Goal: Transaction & Acquisition: Obtain resource

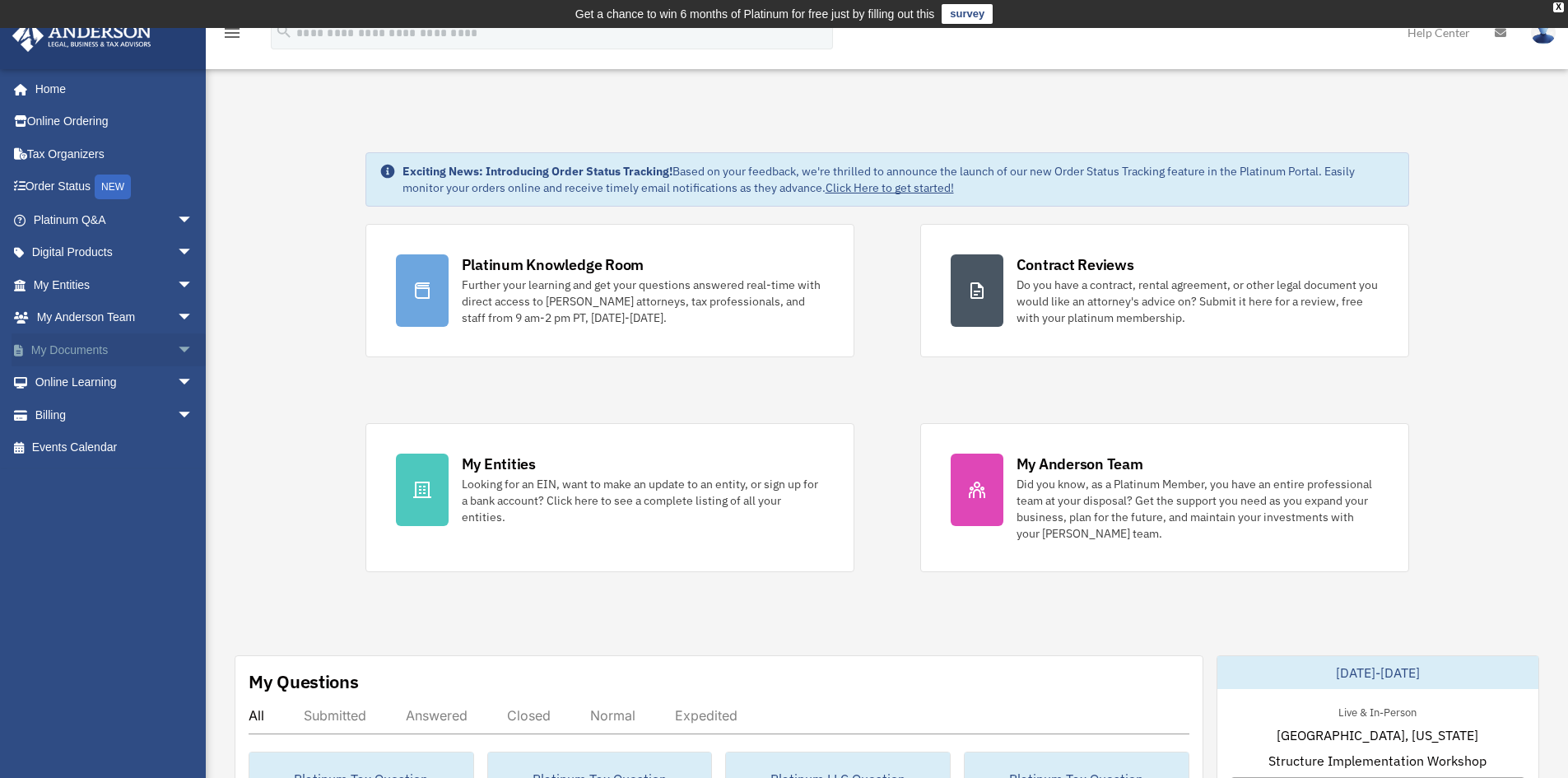
click at [177, 346] on span "arrow_drop_down" at bounding box center [194, 350] width 33 height 34
click at [56, 381] on span at bounding box center [54, 382] width 11 height 12
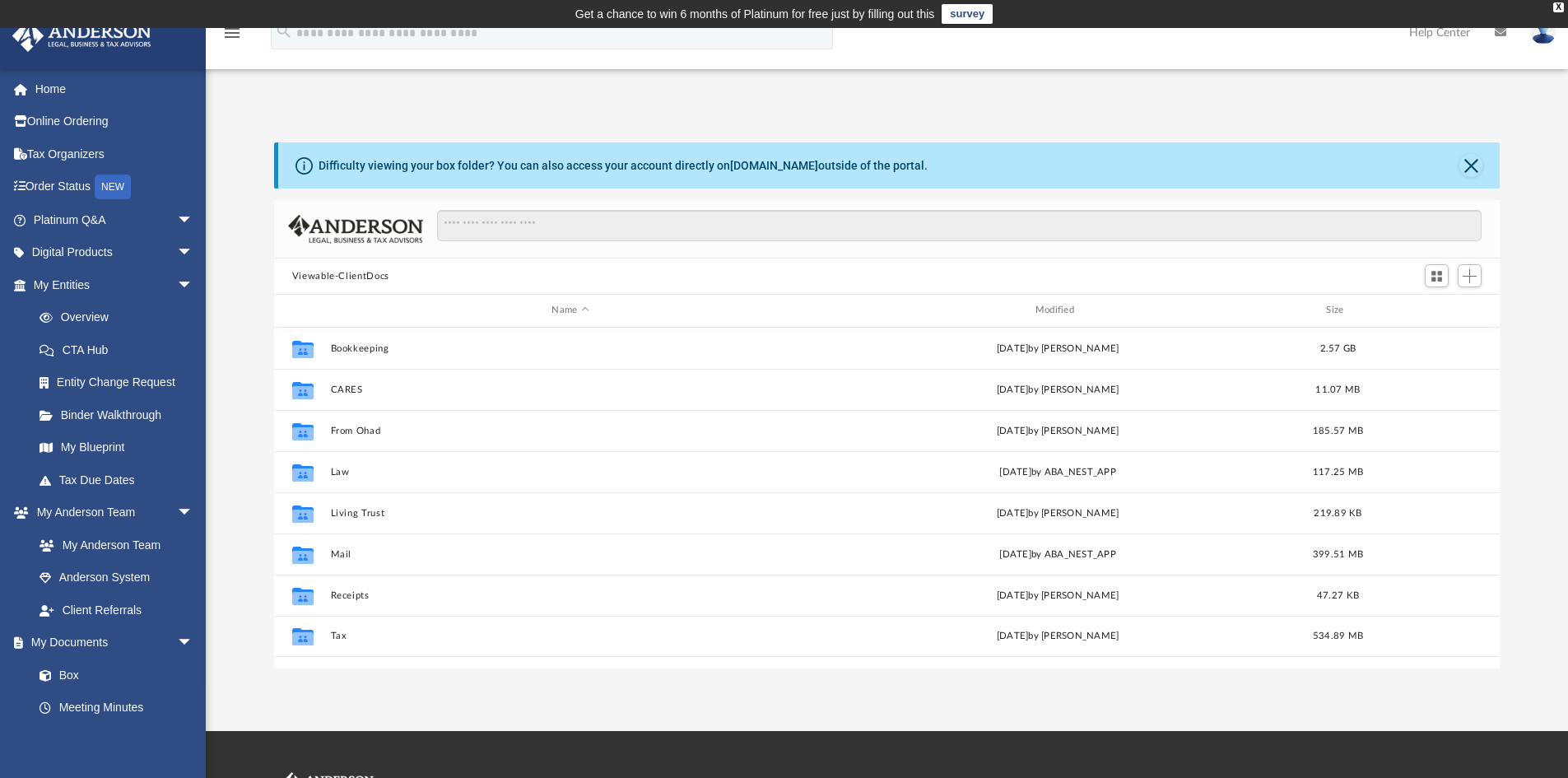
scroll to position [362, 1213]
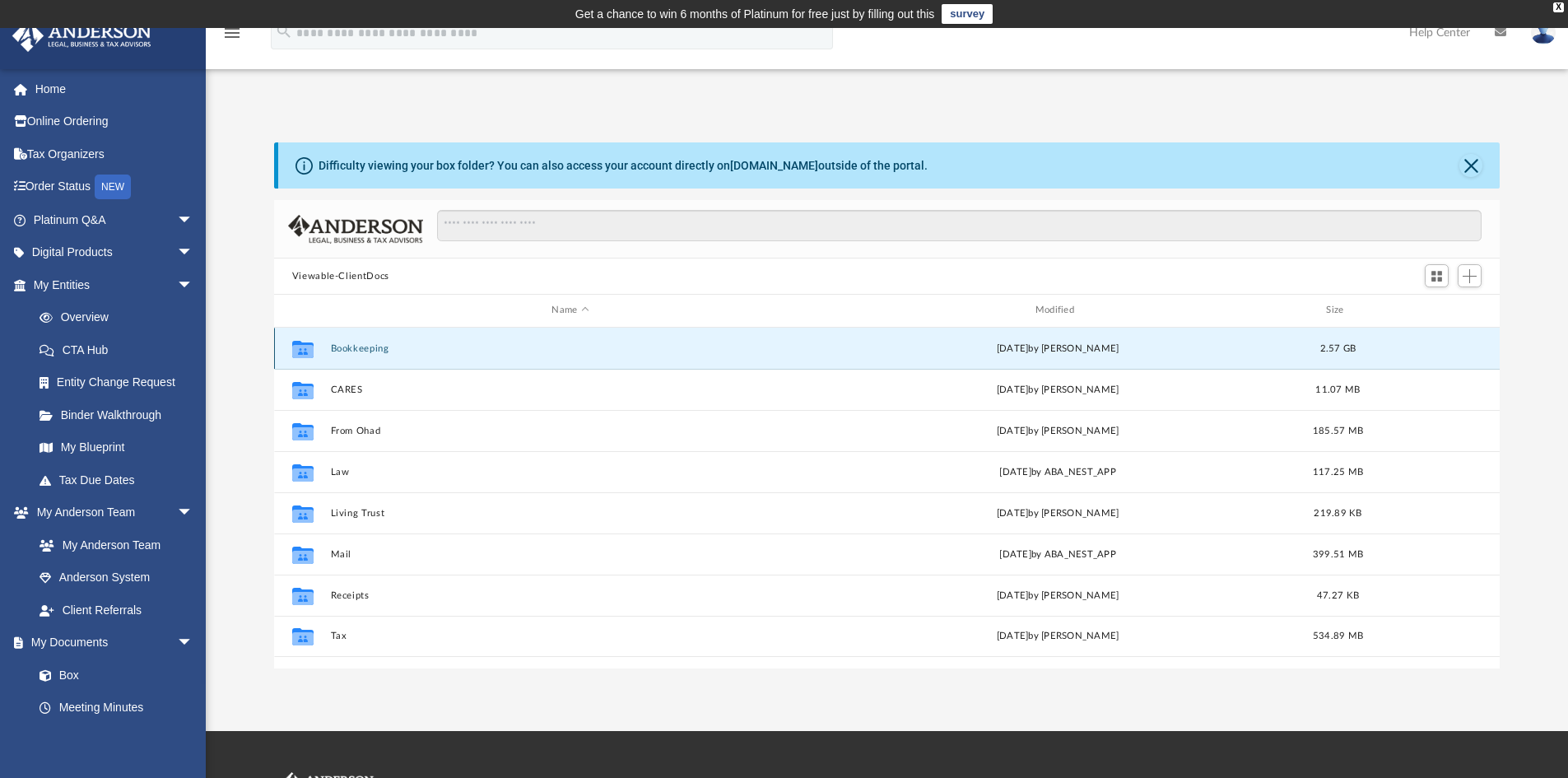
click at [355, 349] on button "Bookkeeping" at bounding box center [569, 349] width 480 height 11
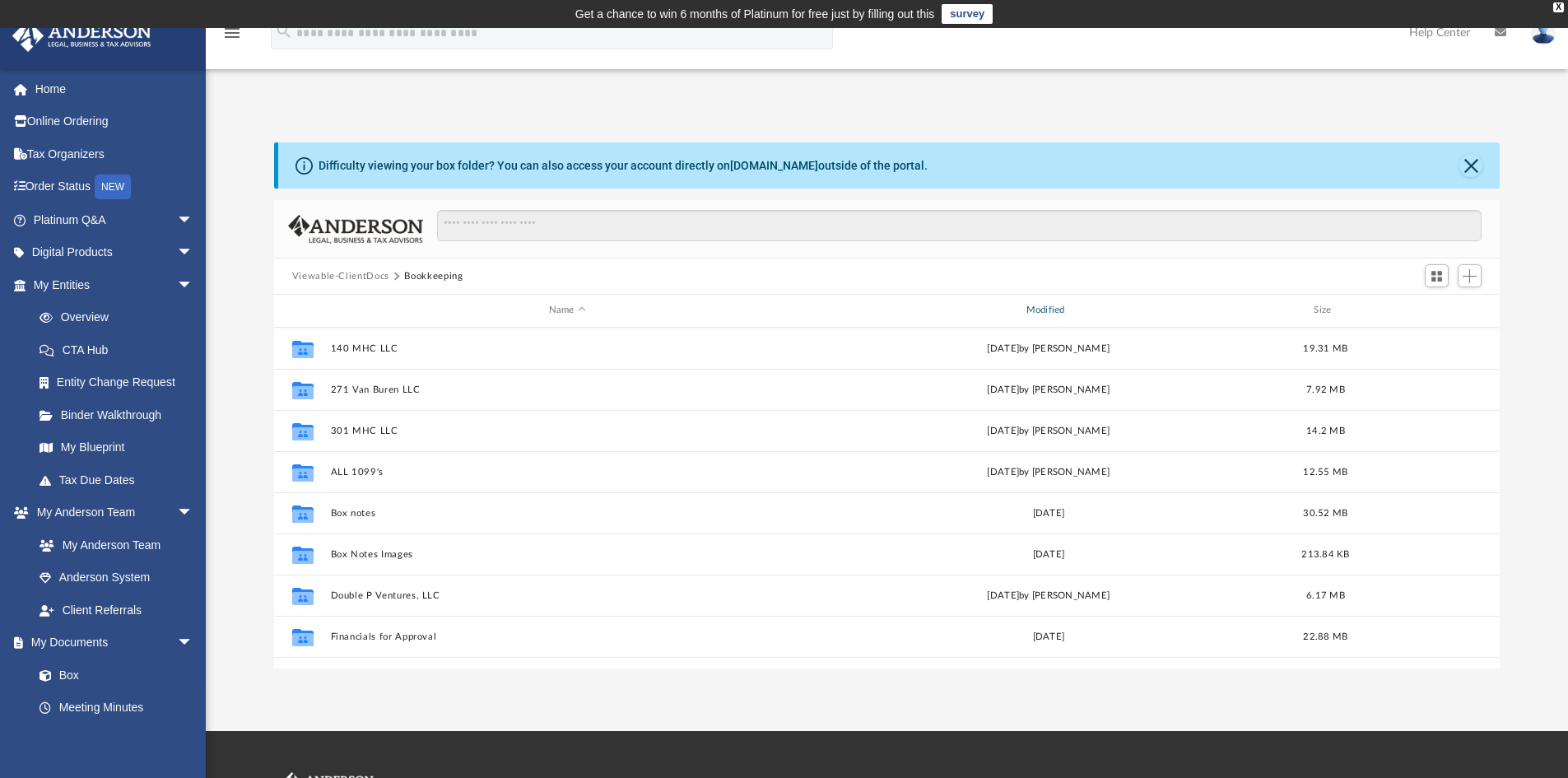
click at [1054, 307] on div "Modified" at bounding box center [1047, 310] width 474 height 15
click at [1063, 308] on div "Modified" at bounding box center [1047, 310] width 474 height 15
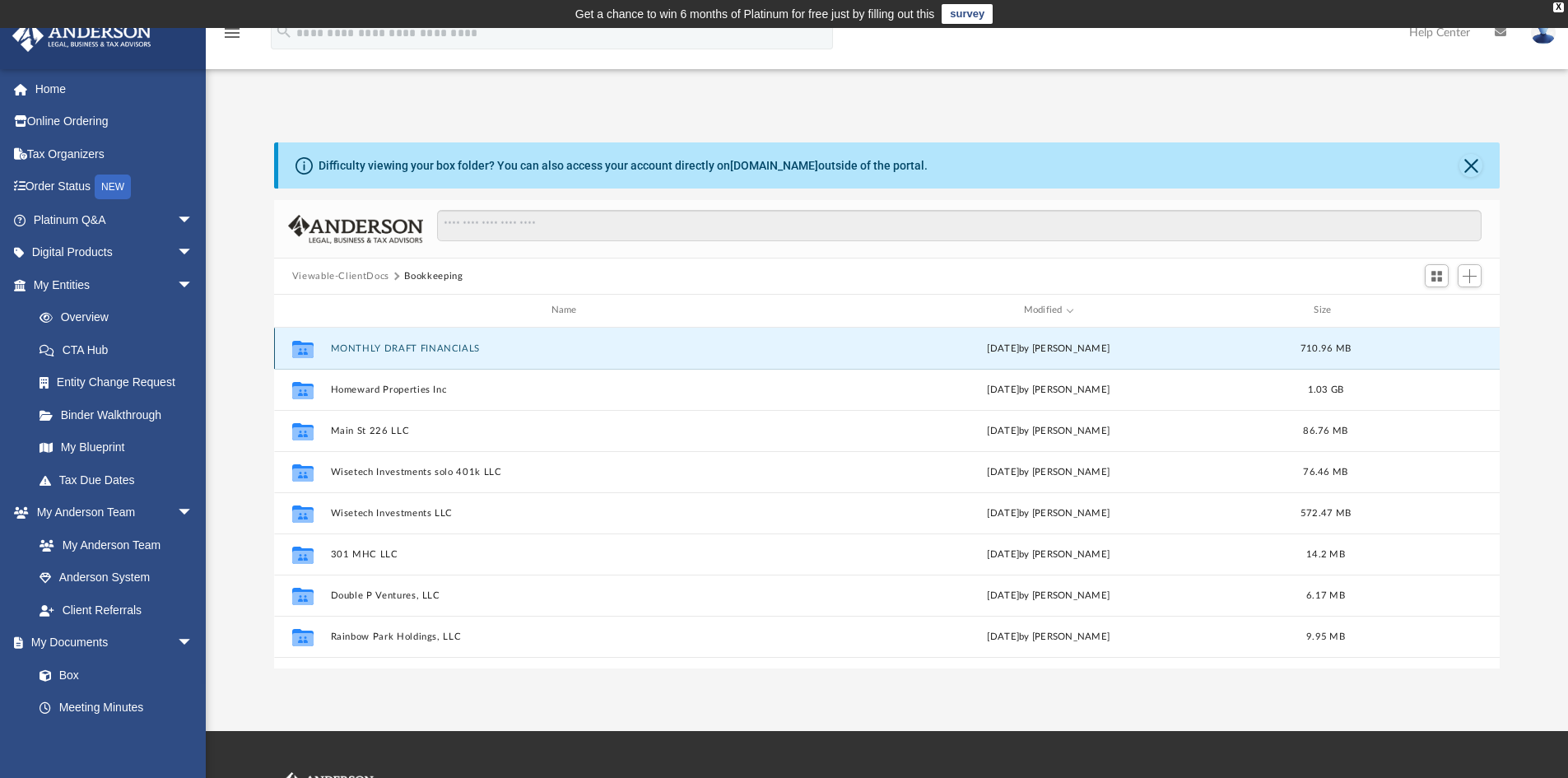
click at [406, 345] on button "MONTHLY DRAFT FINANCIALS" at bounding box center [567, 349] width 474 height 11
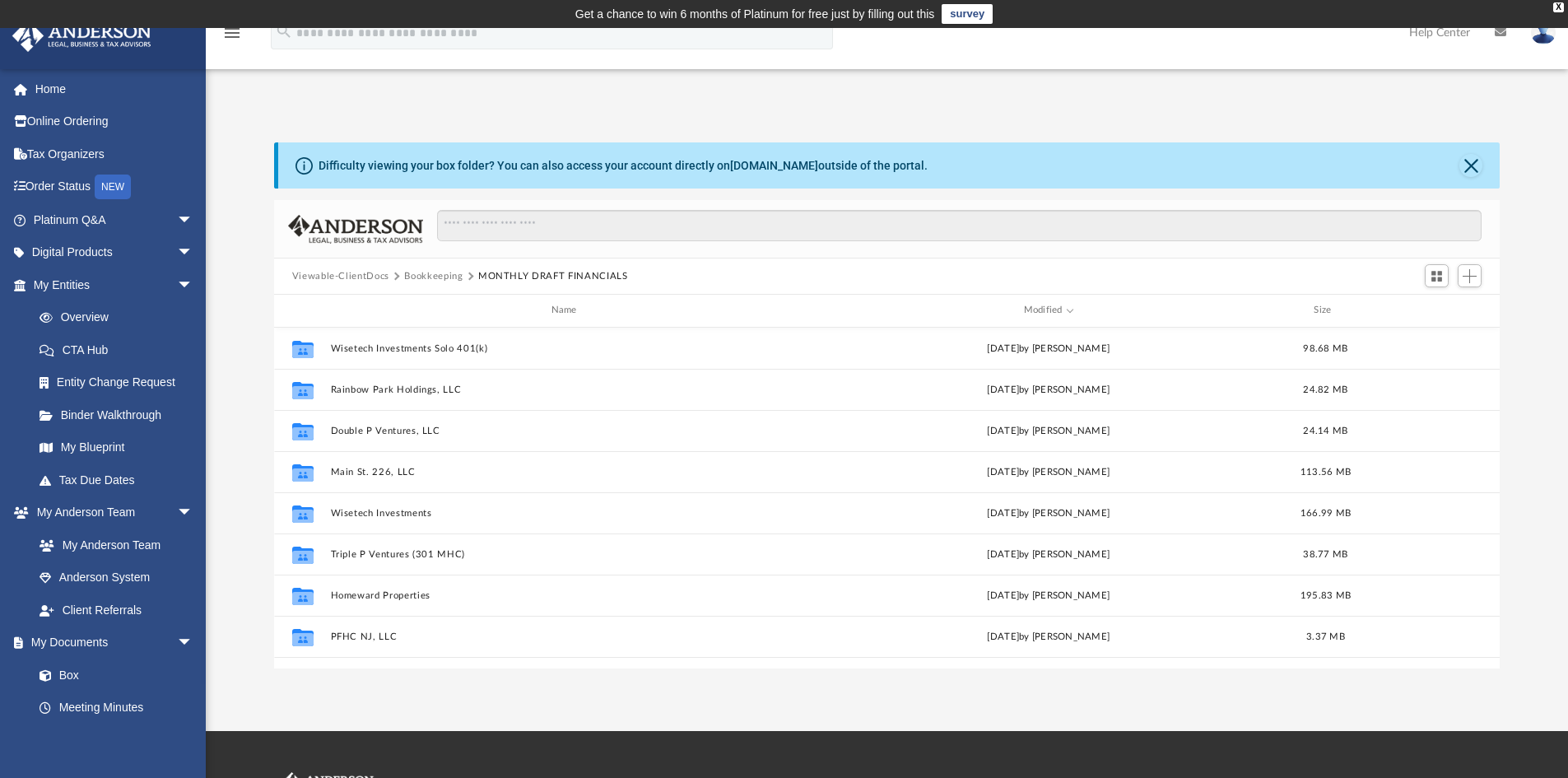
click at [431, 276] on button "Bookkeeping" at bounding box center [433, 277] width 58 height 15
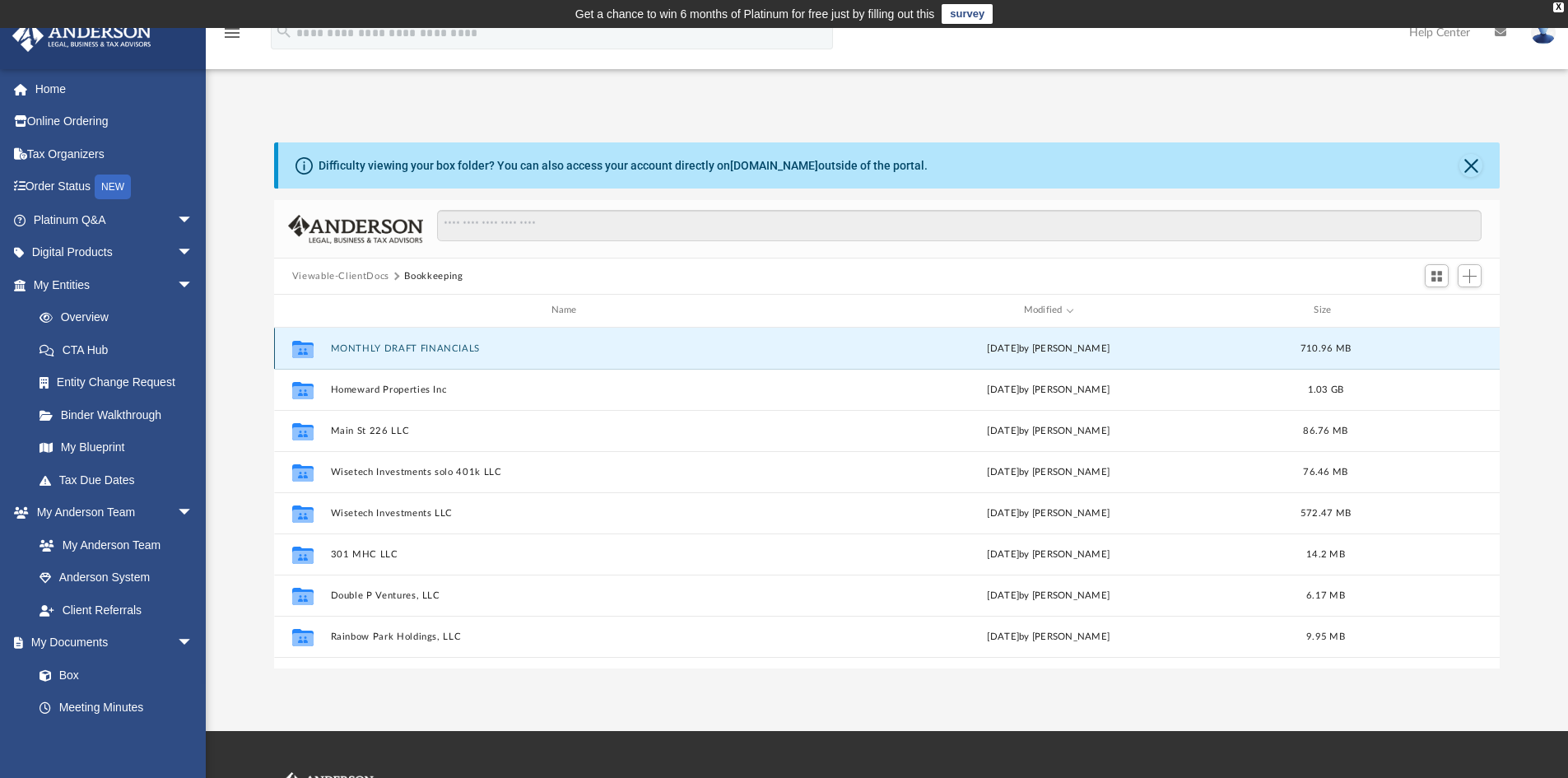
click at [387, 344] on button "MONTHLY DRAFT FINANCIALS" at bounding box center [567, 349] width 474 height 11
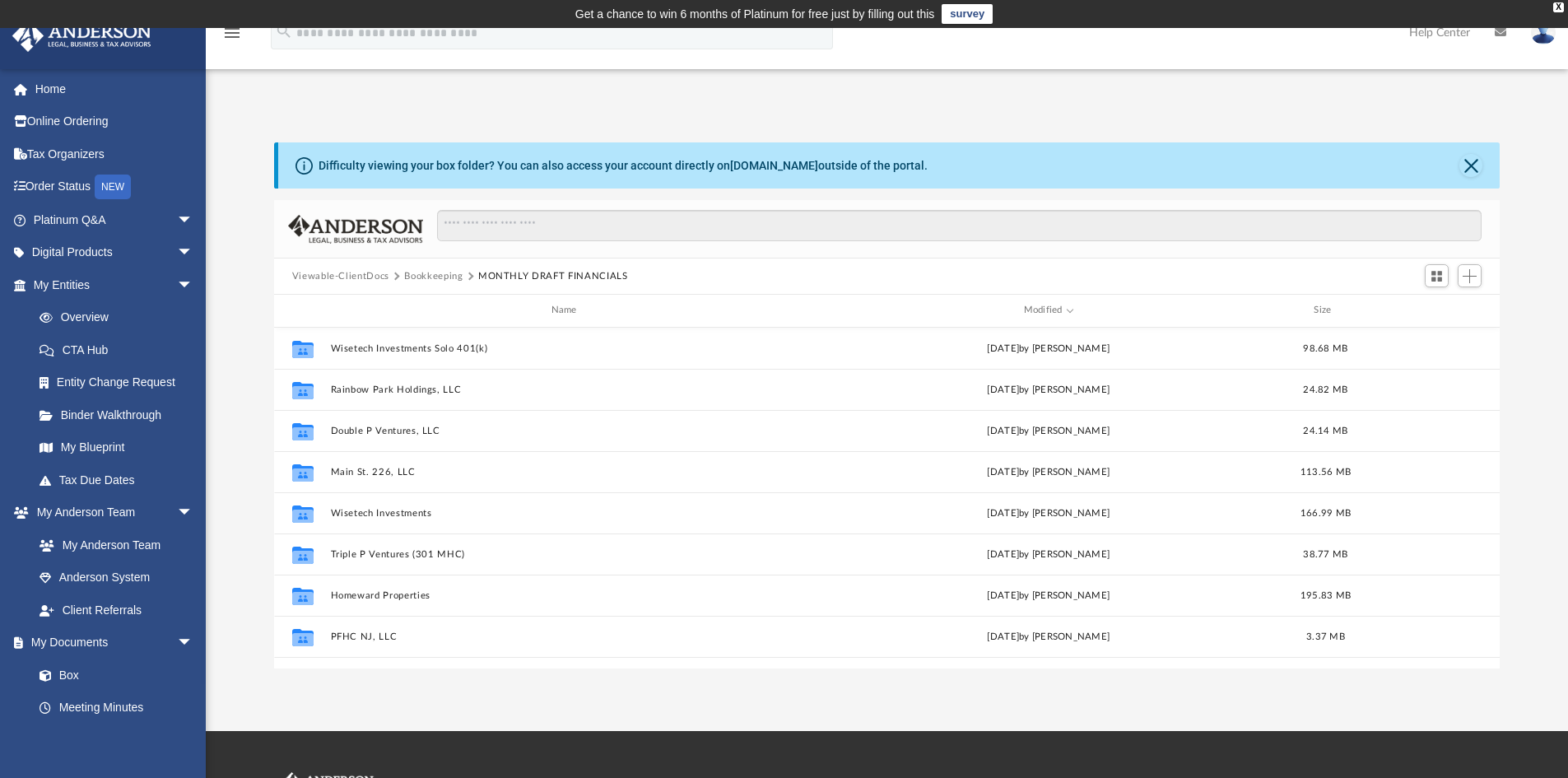
click at [436, 275] on button "Bookkeeping" at bounding box center [433, 277] width 58 height 15
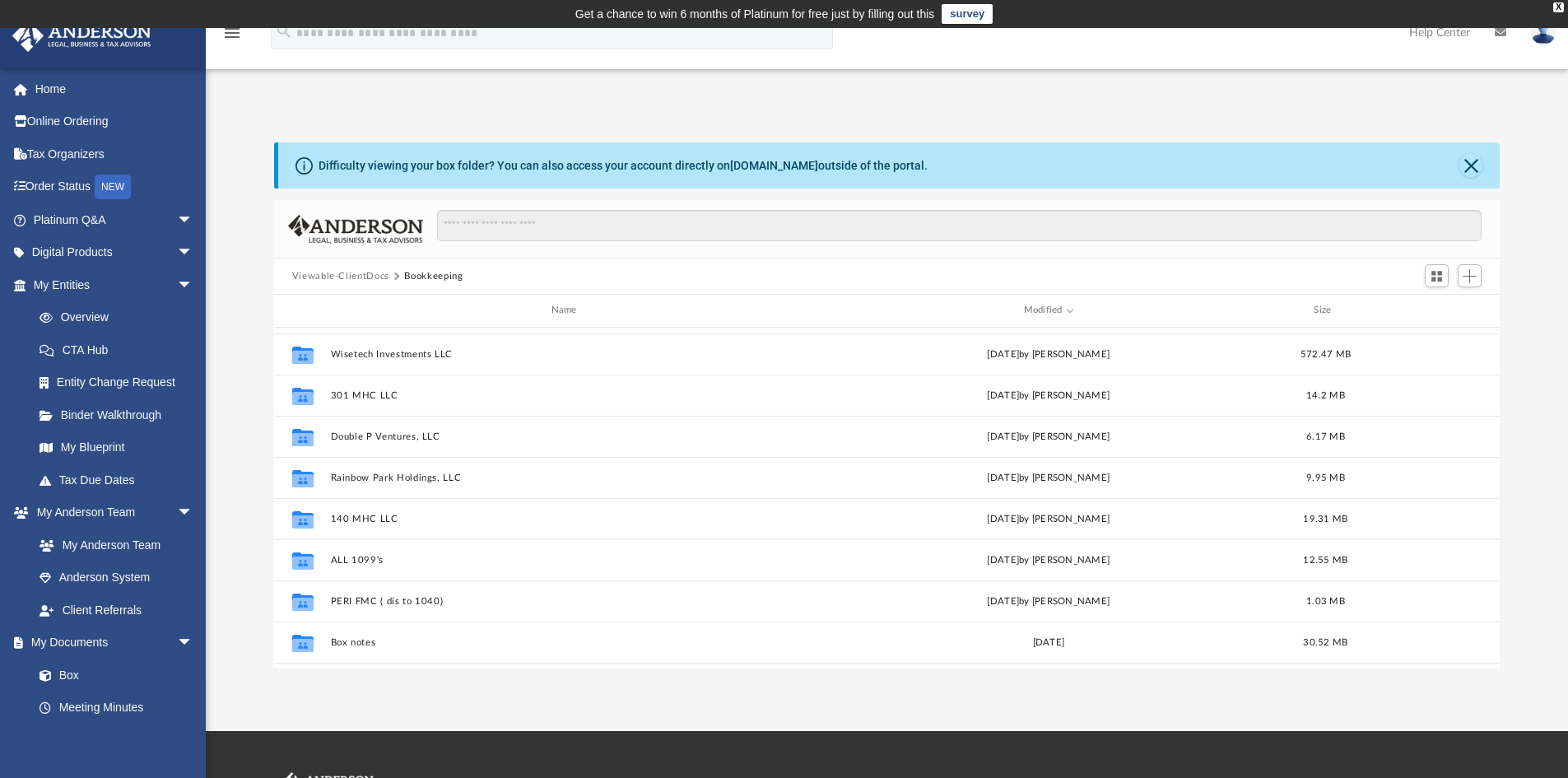
scroll to position [165, 0]
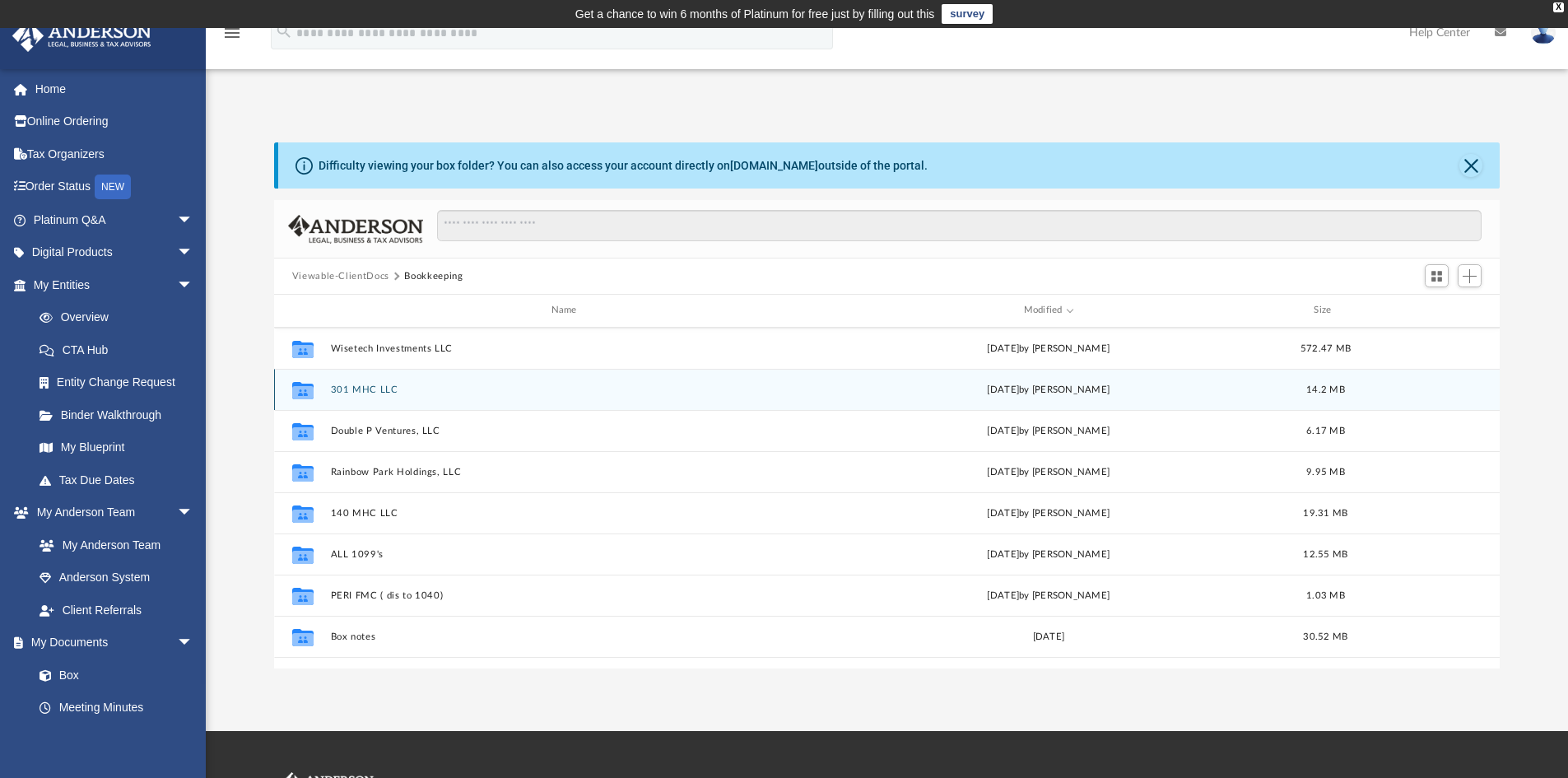
click at [369, 391] on button "301 MHC LLC" at bounding box center [567, 390] width 474 height 11
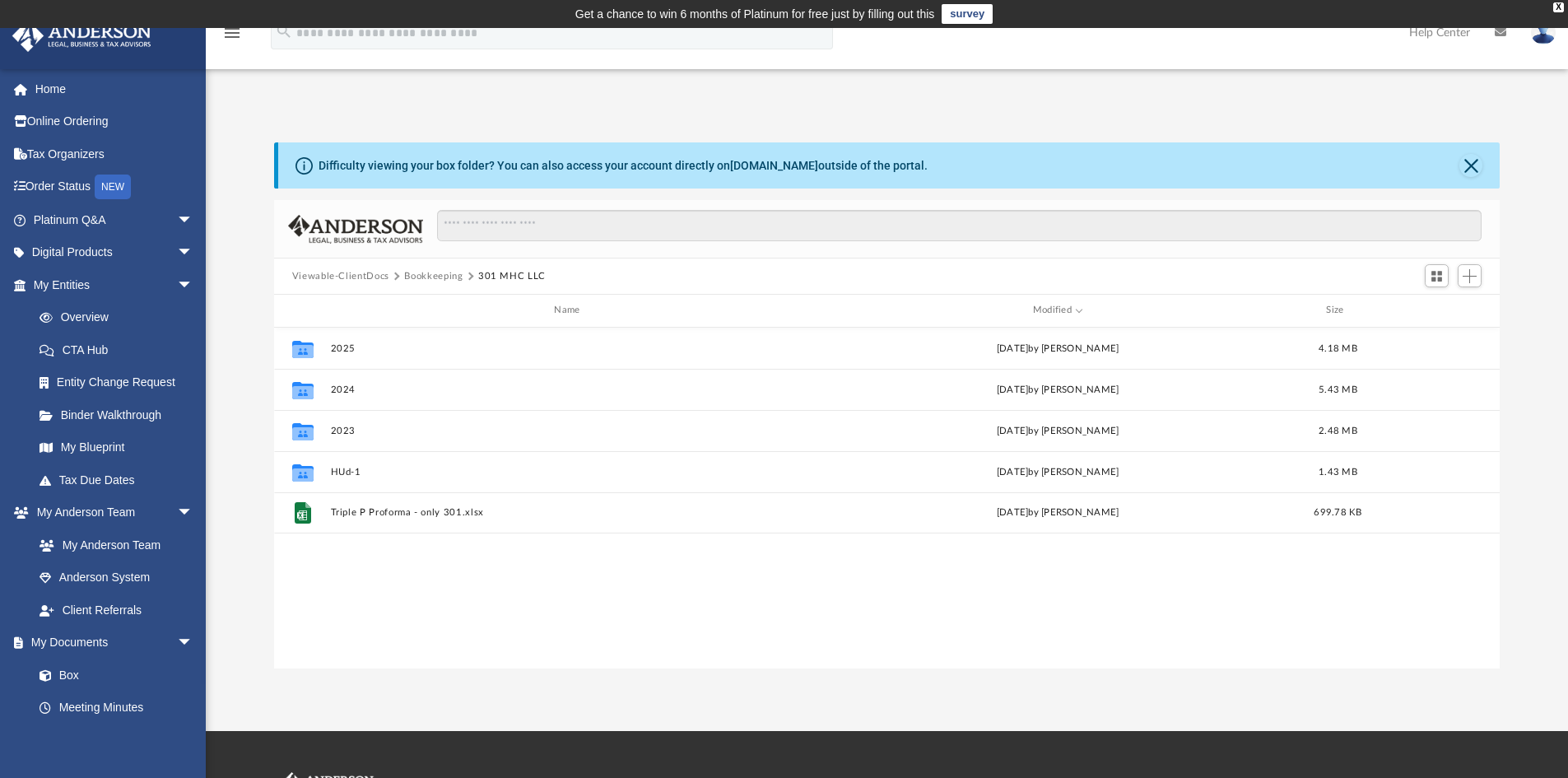
scroll to position [0, 0]
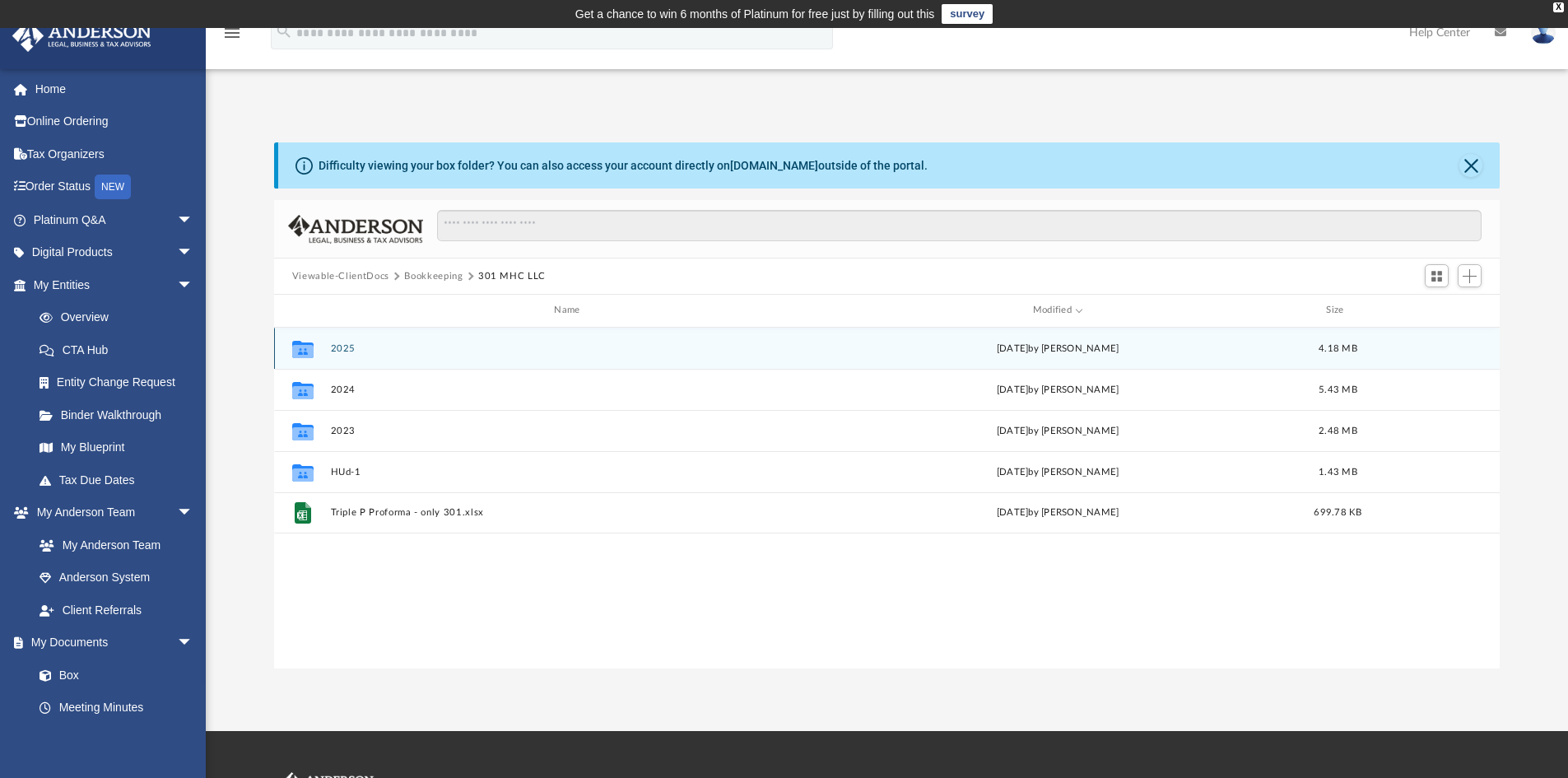
click at [345, 344] on button "2025" at bounding box center [569, 349] width 480 height 11
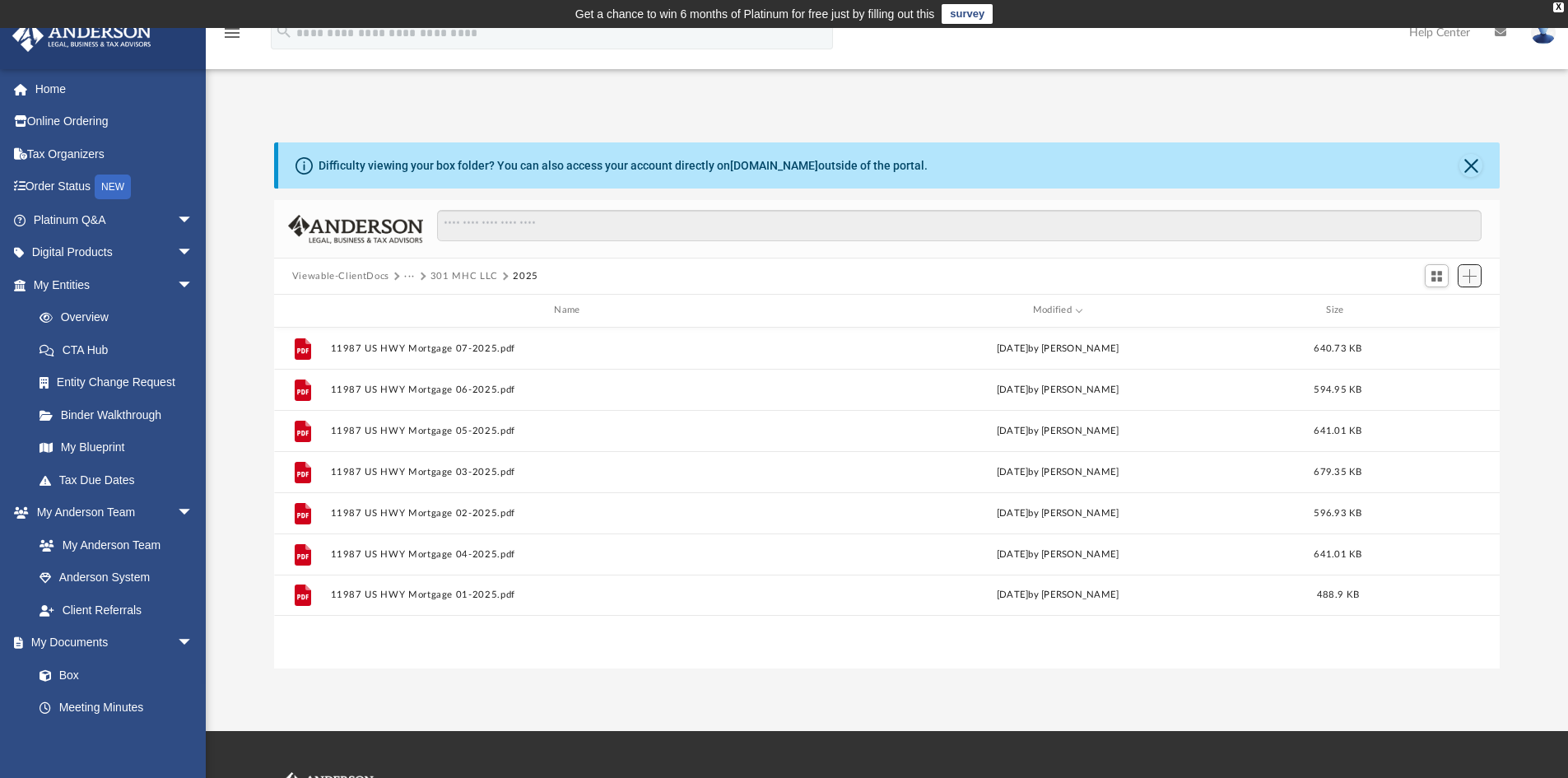
click at [1474, 271] on span "Add" at bounding box center [1468, 276] width 14 height 14
click at [1446, 304] on li "Upload" at bounding box center [1446, 309] width 53 height 17
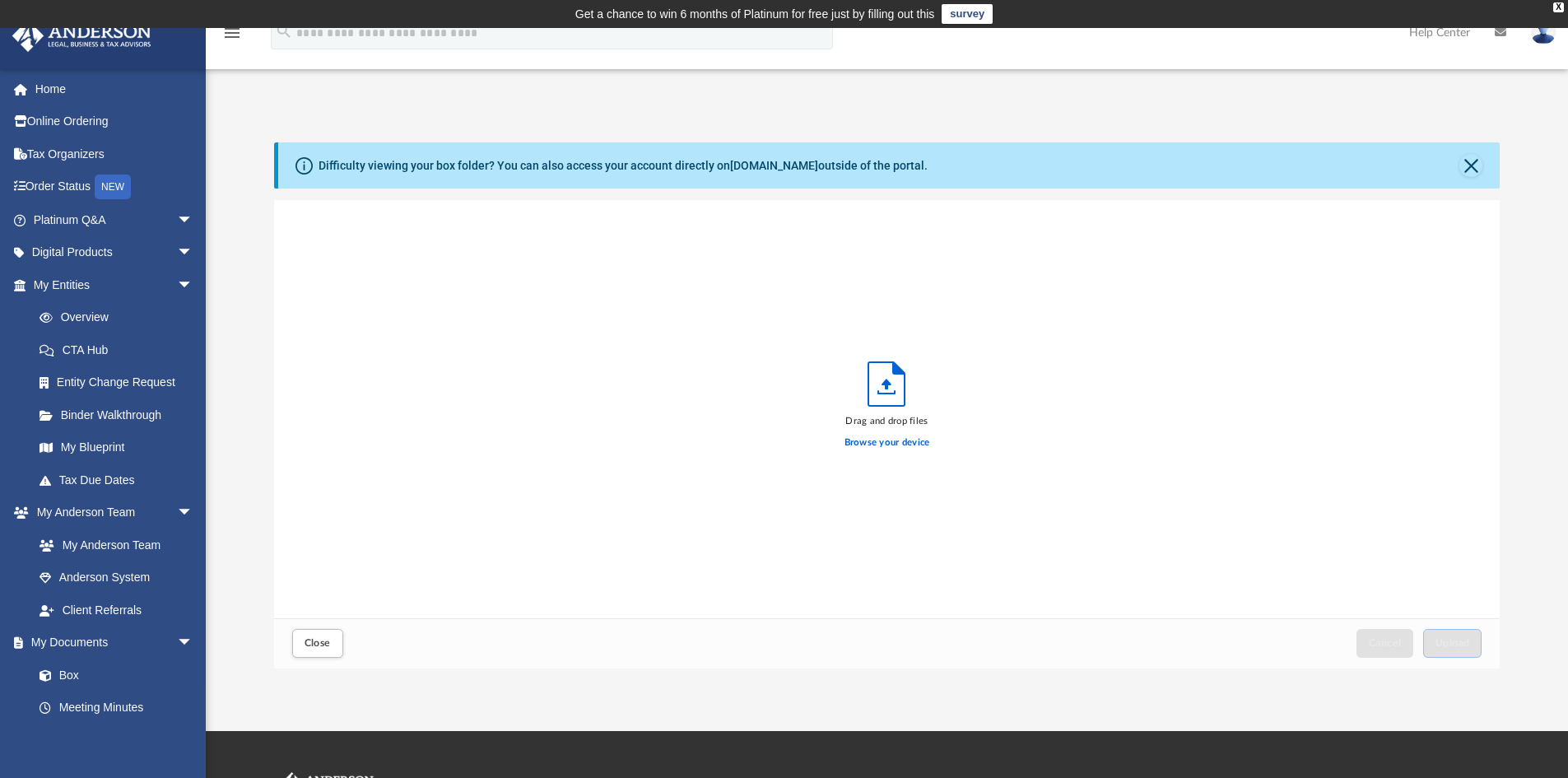
scroll to position [405, 1213]
click at [1452, 640] on span "Upload" at bounding box center [1453, 643] width 35 height 10
click at [1473, 165] on button "Close" at bounding box center [1470, 165] width 23 height 23
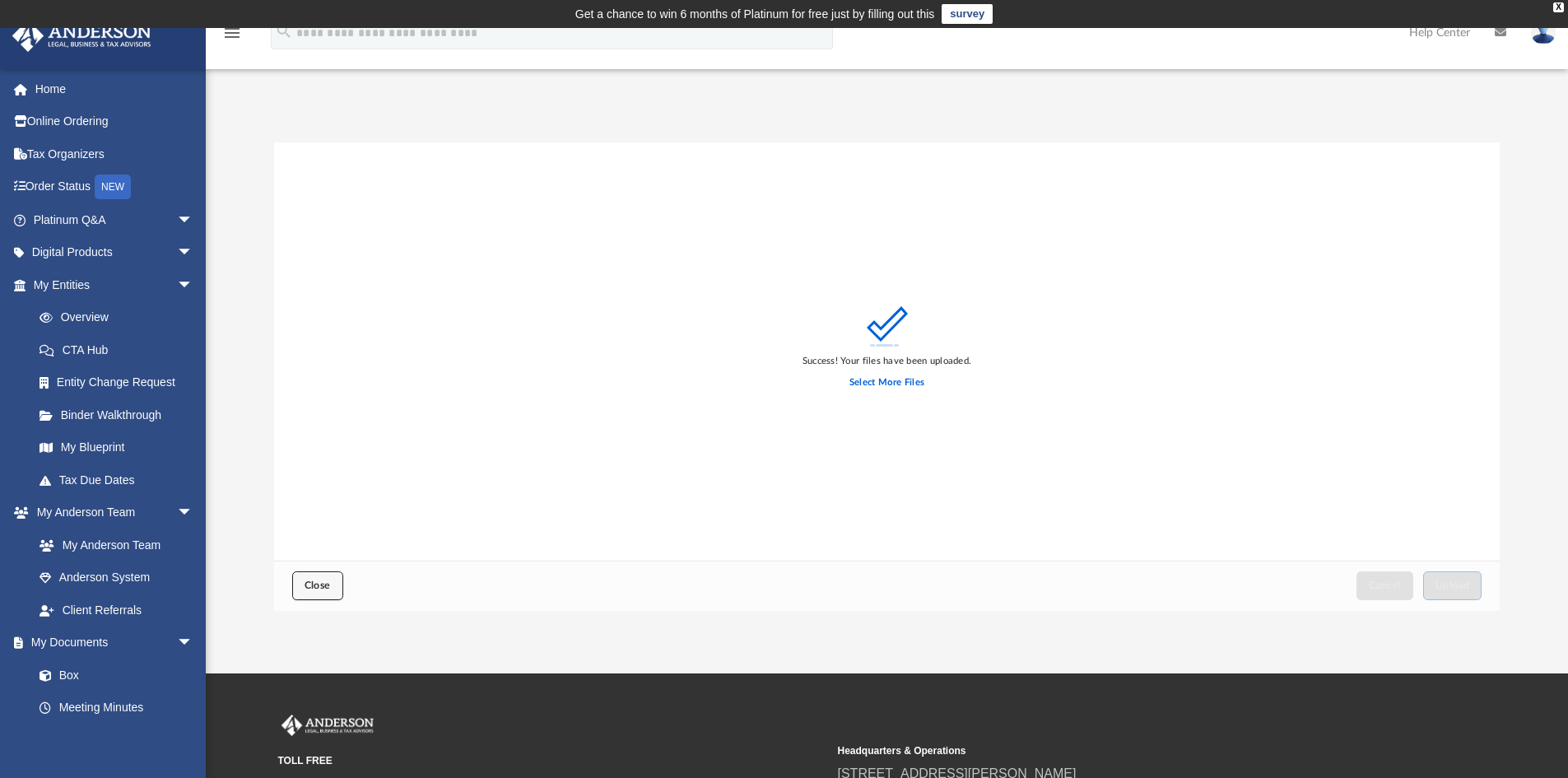
click at [320, 574] on button "Close" at bounding box center [318, 586] width 51 height 29
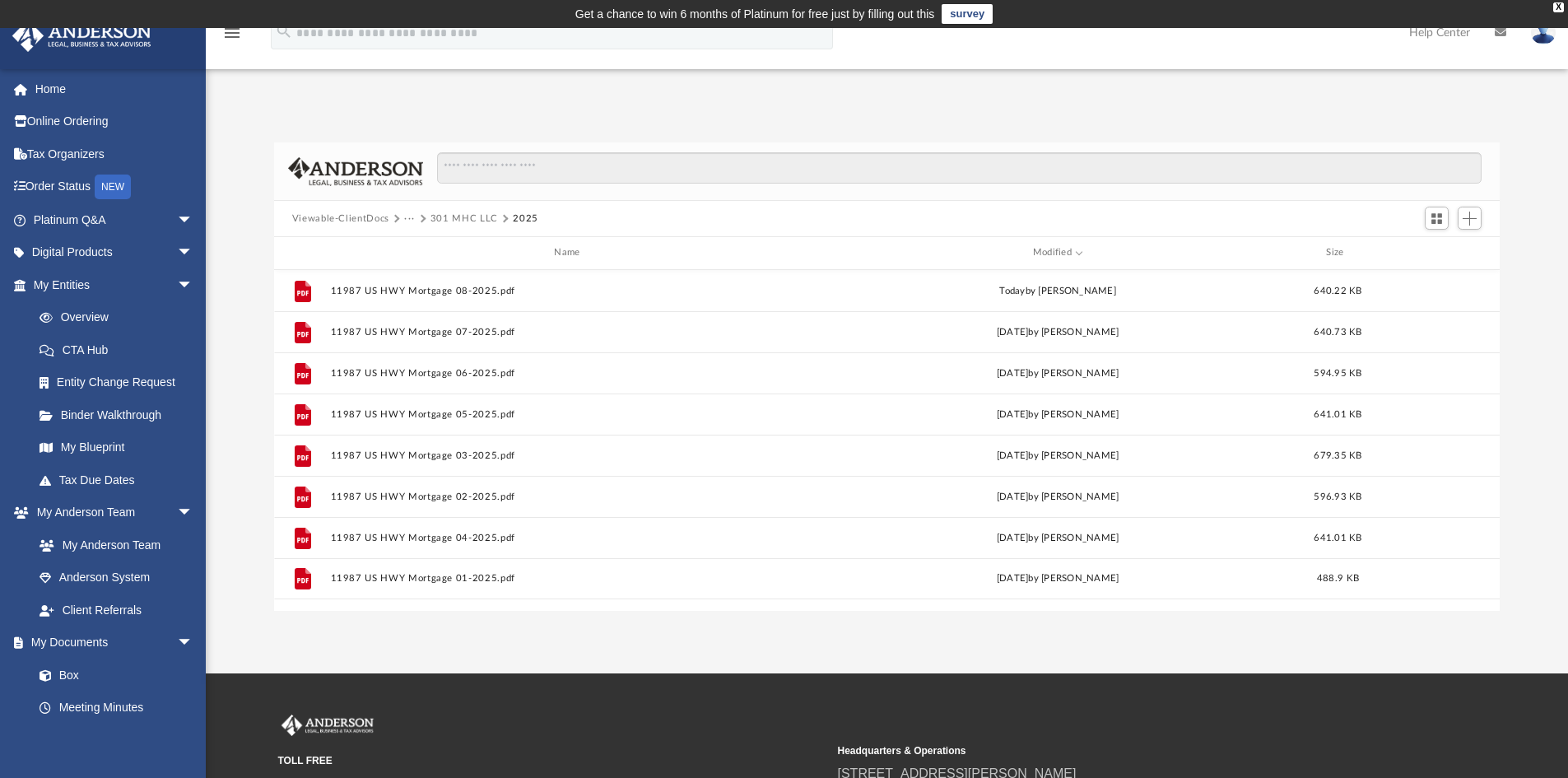
click at [454, 214] on button "301 MHC LLC" at bounding box center [464, 218] width 68 height 15
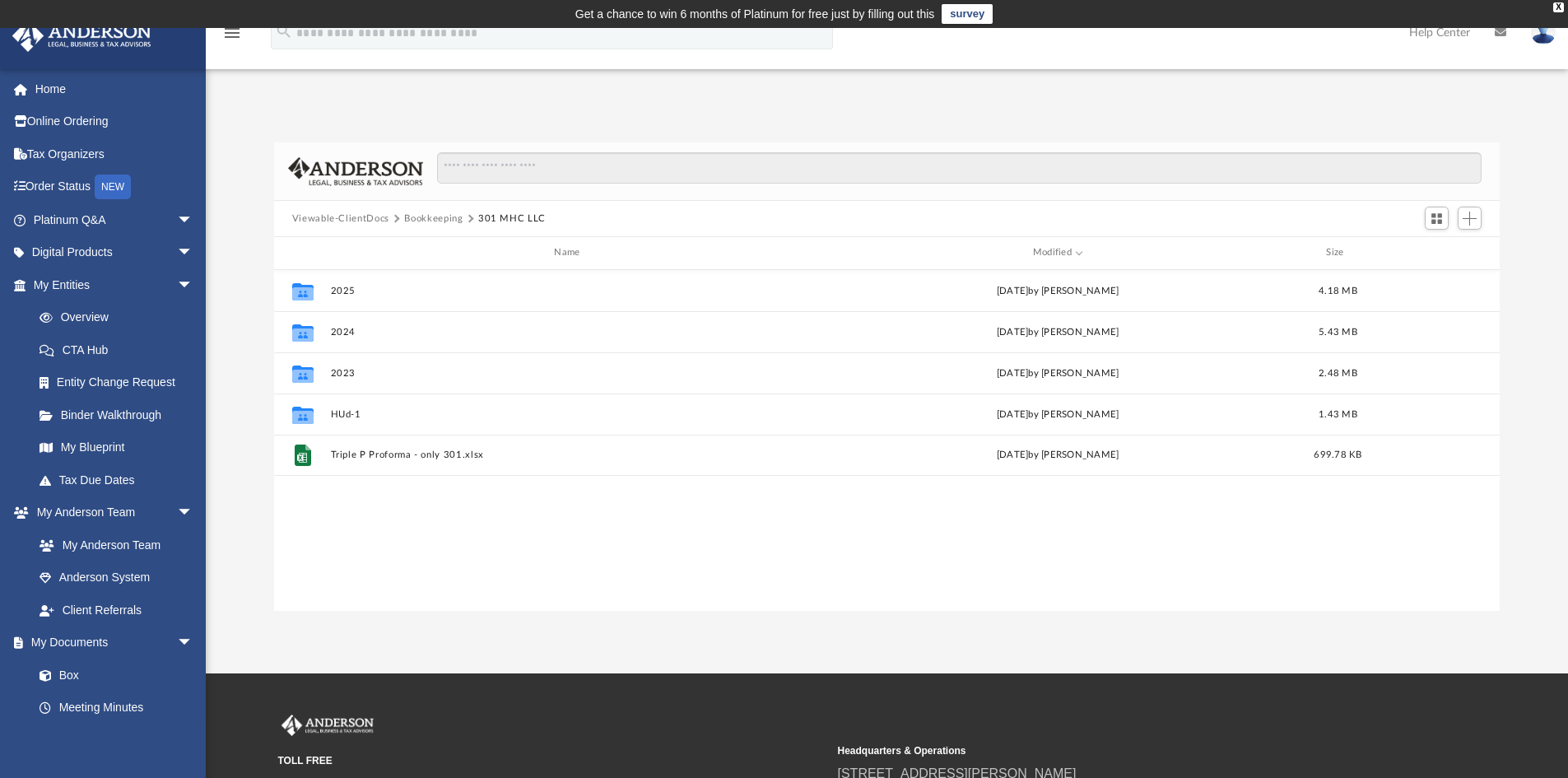
click at [418, 218] on button "Bookkeeping" at bounding box center [433, 218] width 58 height 15
click at [433, 219] on button "Bookkeeping" at bounding box center [433, 218] width 58 height 15
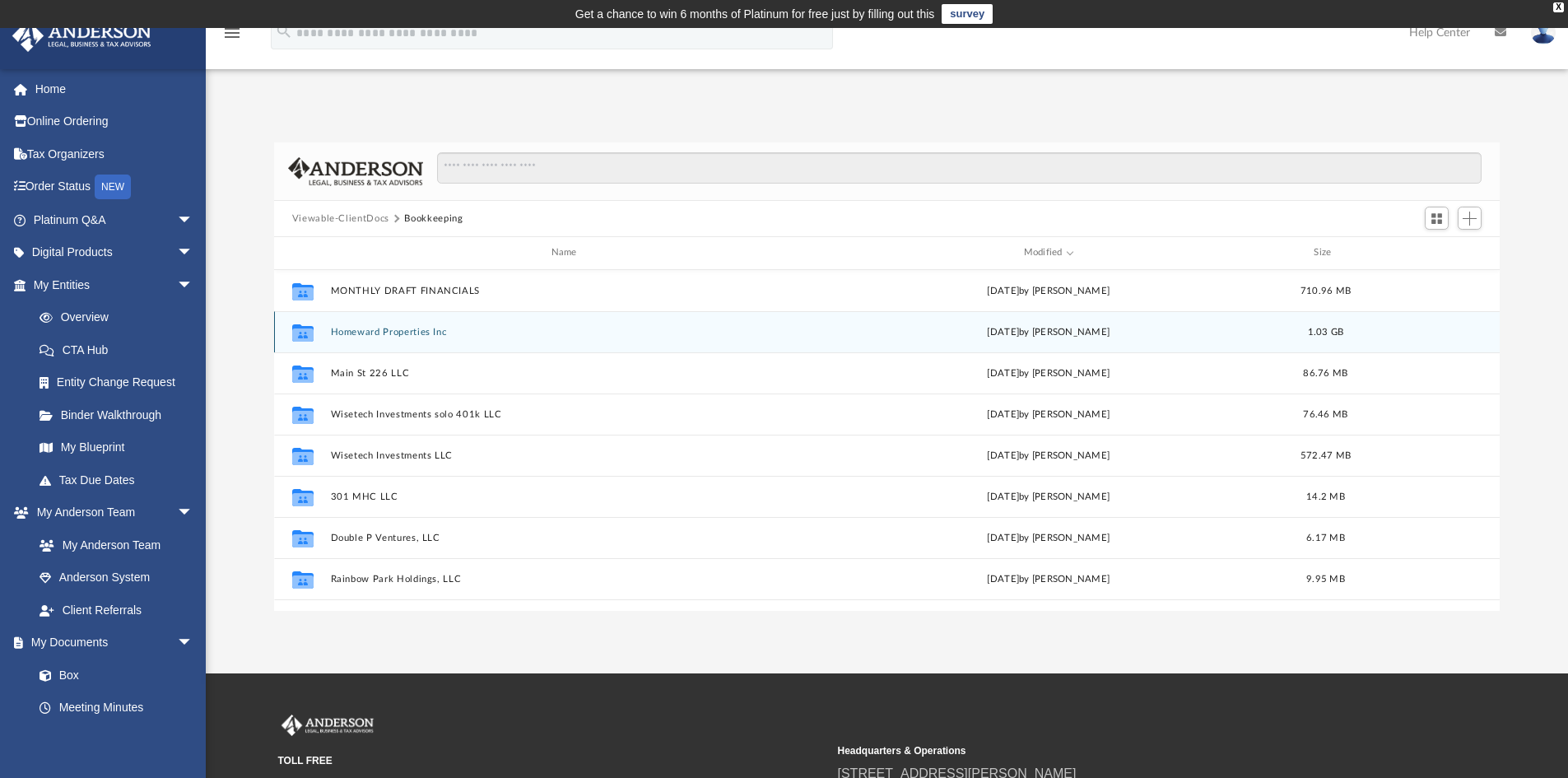
click at [373, 330] on button "Homeward Properties Inc" at bounding box center [567, 333] width 474 height 11
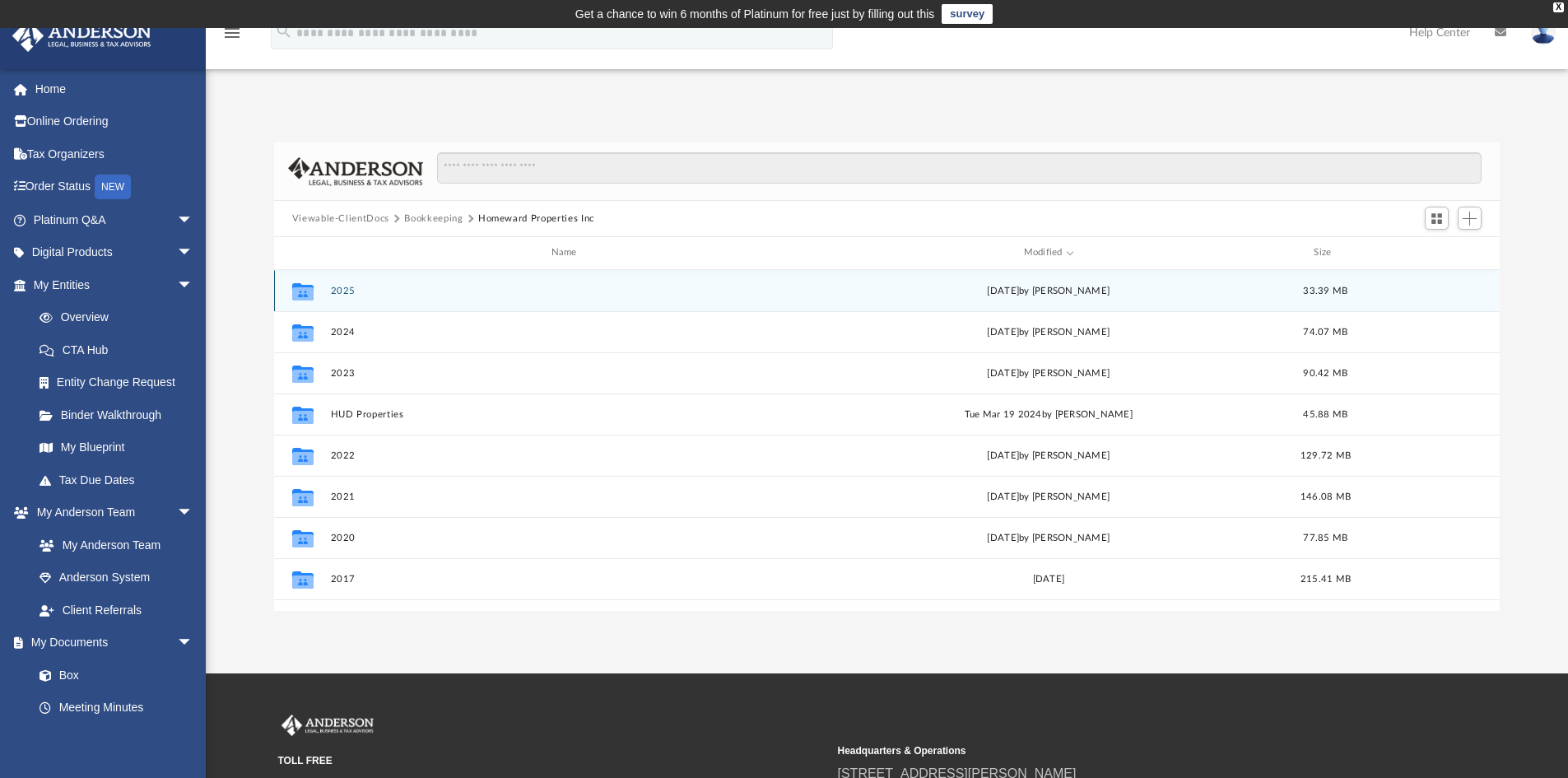
click at [348, 289] on button "2025" at bounding box center [567, 292] width 474 height 11
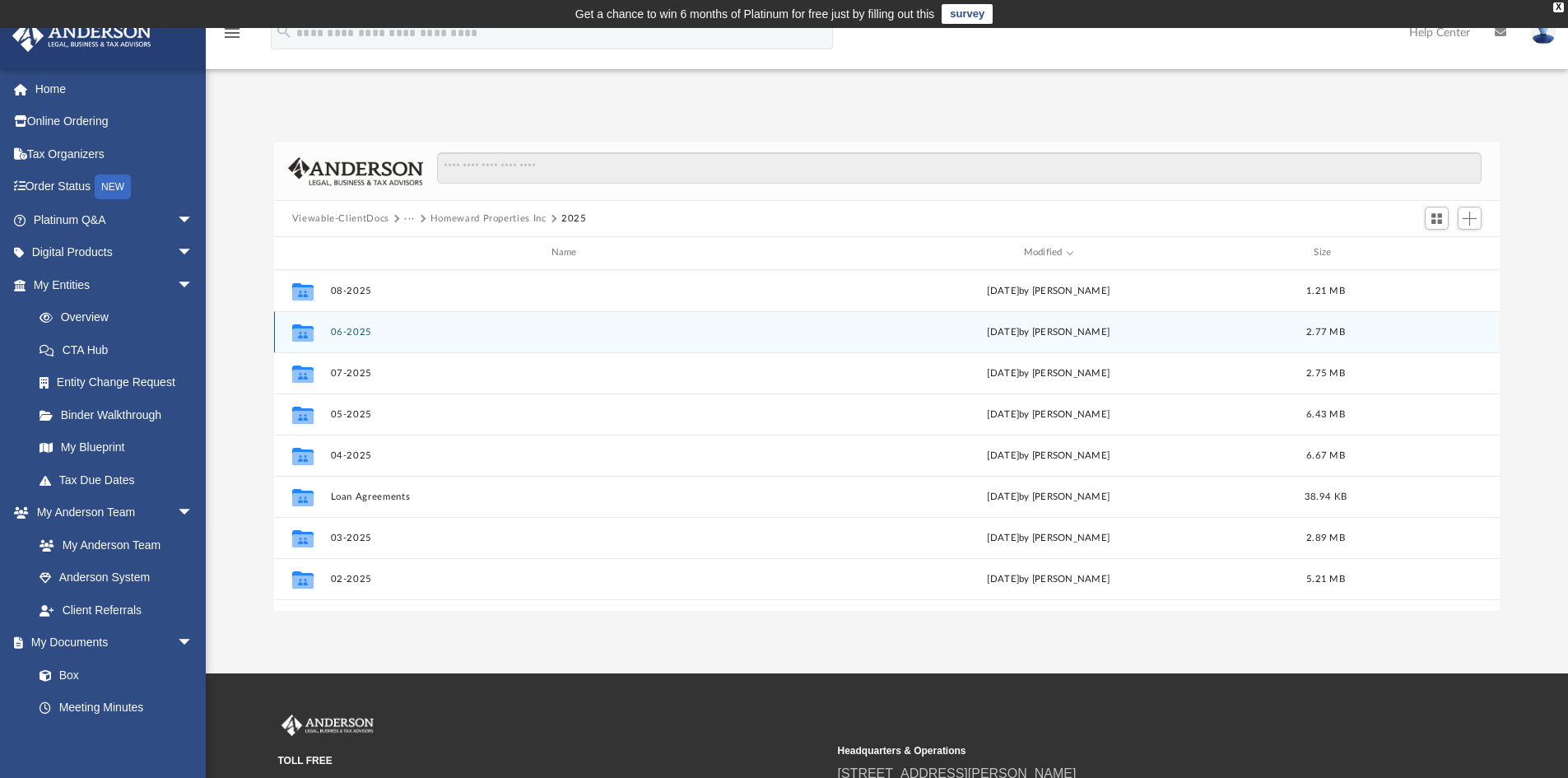
click at [341, 331] on button "06-2025" at bounding box center [567, 333] width 474 height 11
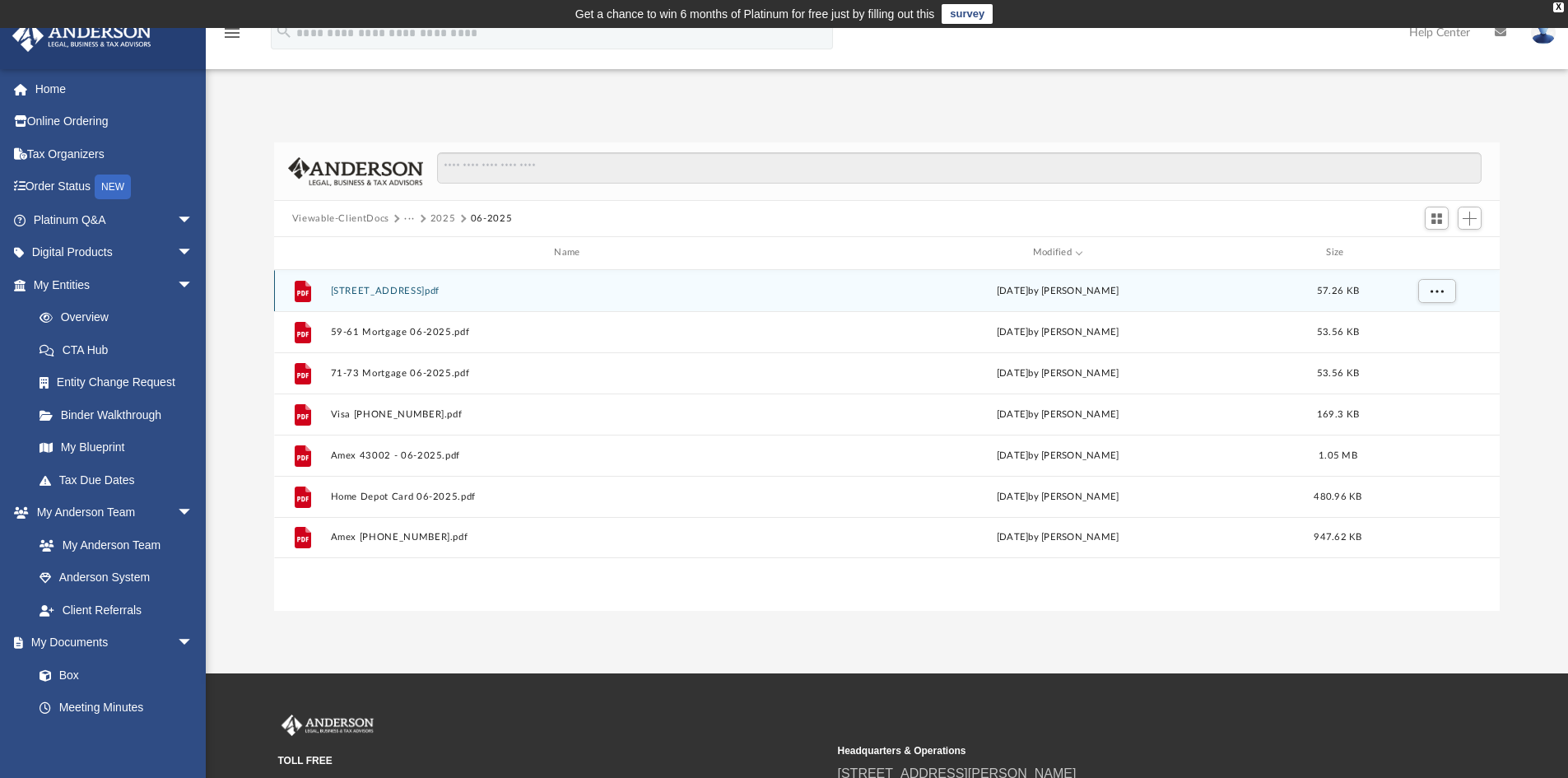
click at [381, 288] on button "3561 SW 151st Ave 06-2025.pdf" at bounding box center [569, 292] width 480 height 11
